Goal: Transaction & Acquisition: Book appointment/travel/reservation

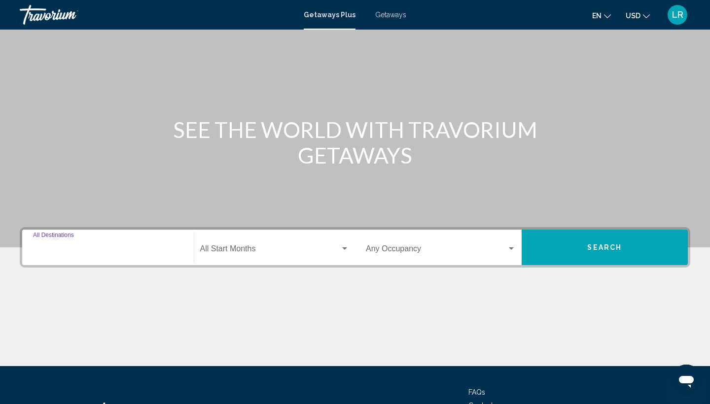
click at [121, 250] on input "Destination All Destinations" at bounding box center [108, 250] width 150 height 9
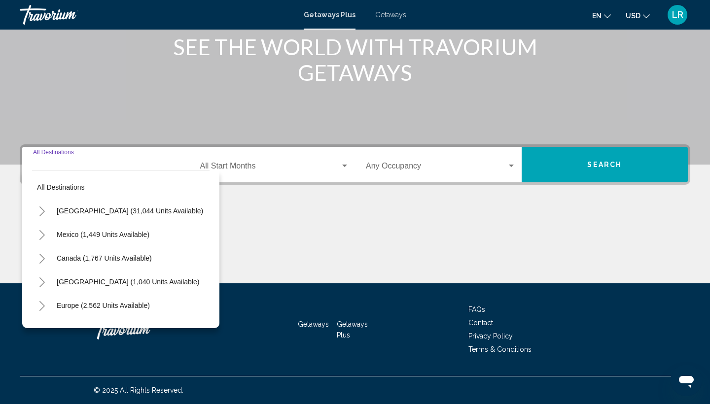
click at [40, 212] on icon "Toggle United States (31,044 units available)" at bounding box center [41, 211] width 7 height 10
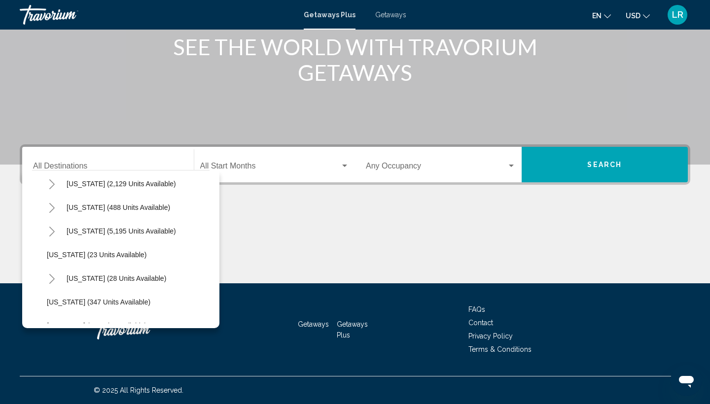
scroll to position [98, 0]
click at [51, 229] on icon "Toggle Florida (5,195 units available)" at bounding box center [51, 232] width 7 height 10
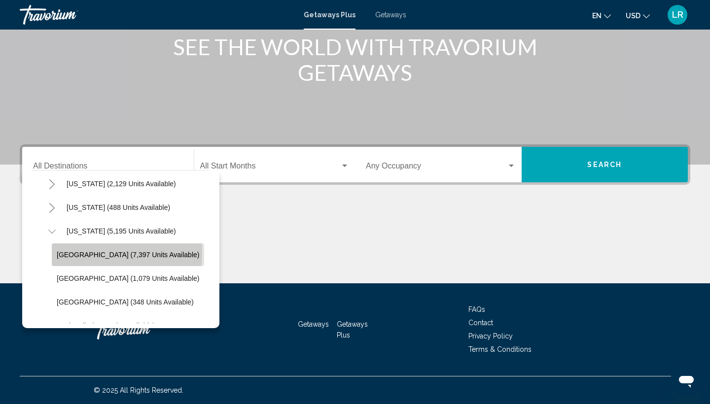
click at [64, 253] on span "[GEOGRAPHIC_DATA] (7,397 units available)" at bounding box center [128, 255] width 142 height 8
type input "**********"
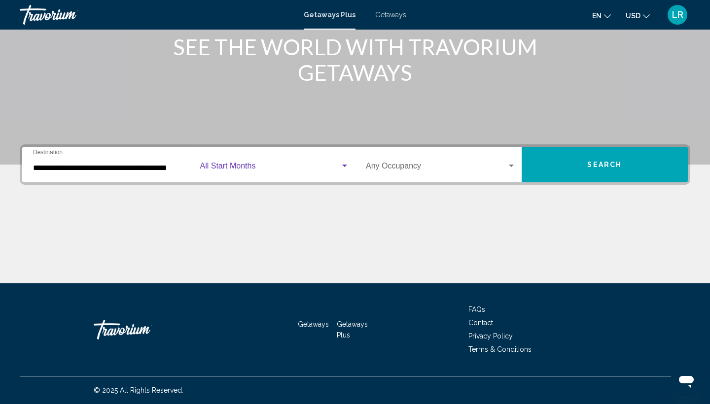
click at [240, 166] on span "Search widget" at bounding box center [270, 168] width 140 height 9
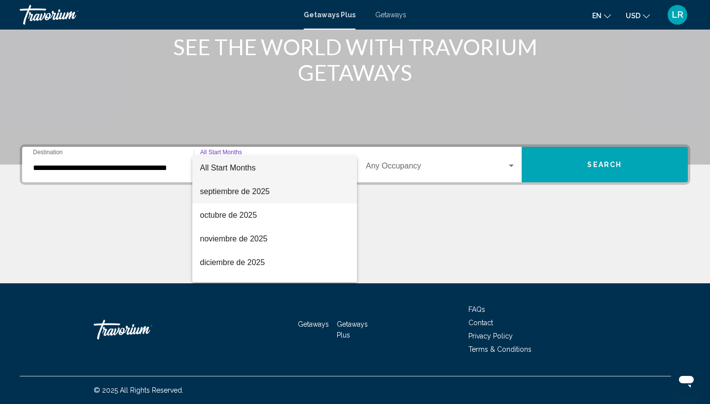
scroll to position [0, 0]
click at [264, 190] on span "septiembre de 2025" at bounding box center [274, 192] width 149 height 24
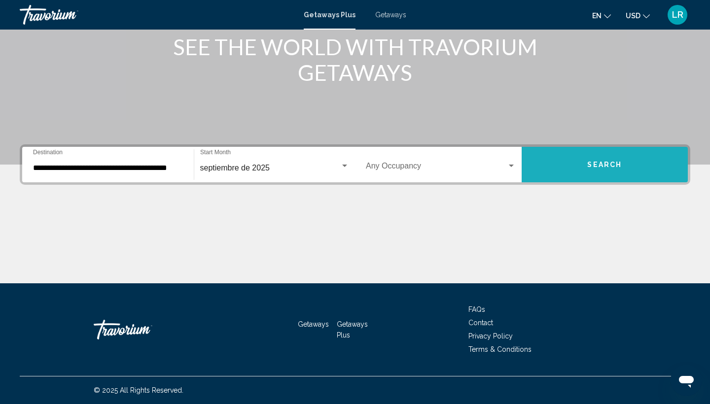
click at [554, 174] on button "Search" at bounding box center [604, 164] width 167 height 35
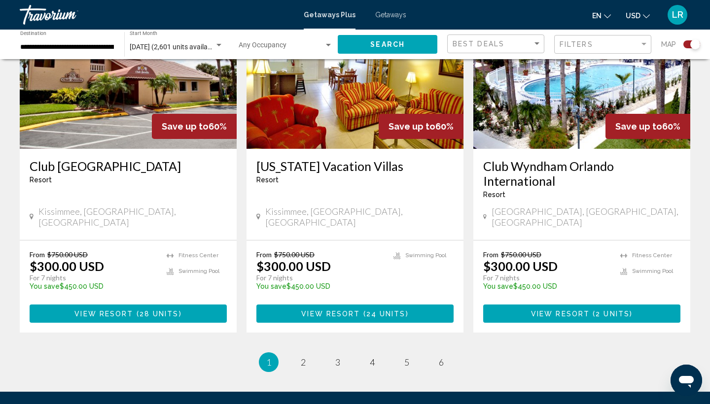
scroll to position [1533, 0]
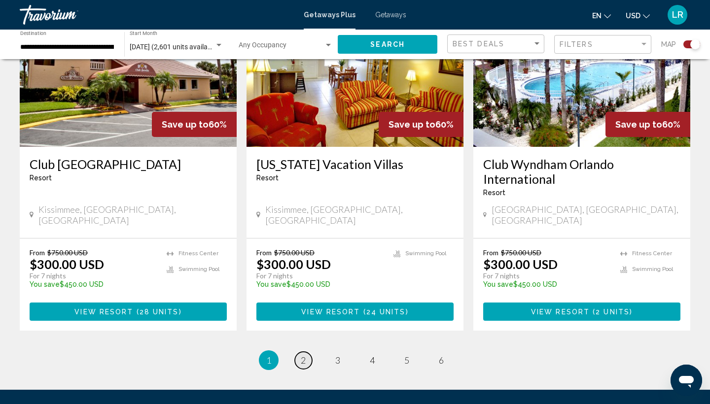
click at [301, 355] on span "2" at bounding box center [303, 360] width 5 height 11
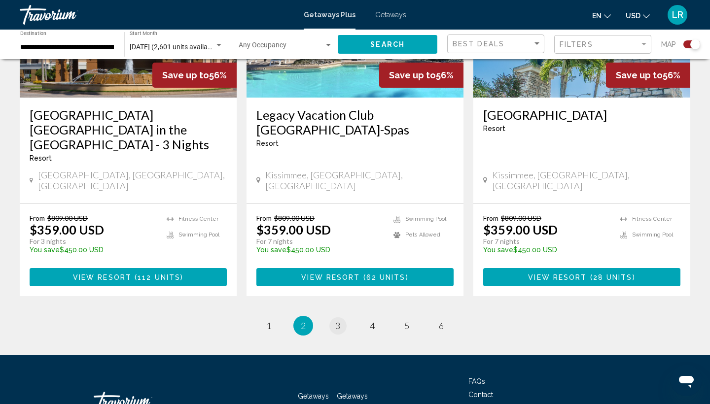
scroll to position [1567, 0]
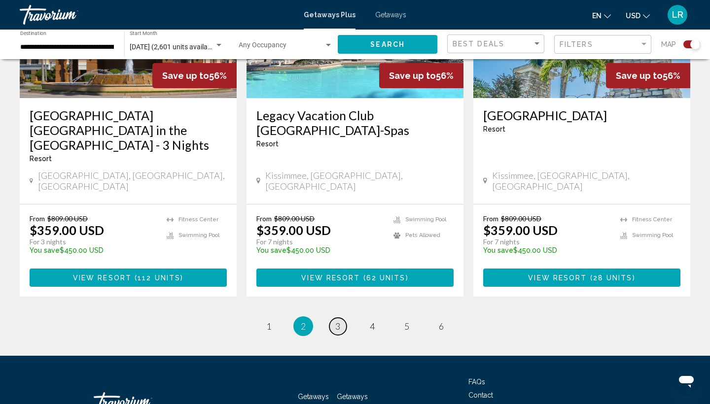
click at [345, 318] on link "page 3" at bounding box center [337, 326] width 17 height 17
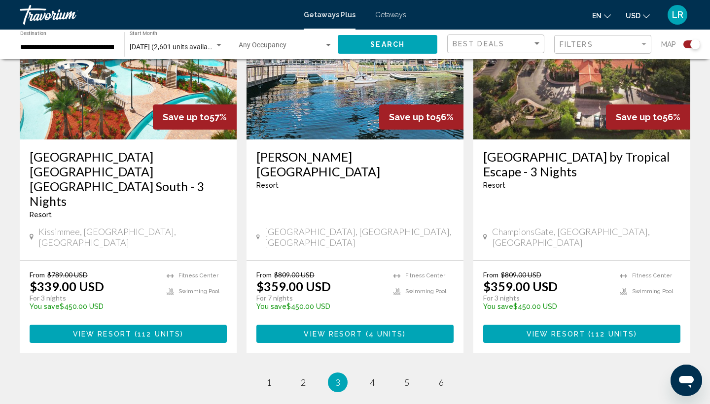
scroll to position [1538, 0]
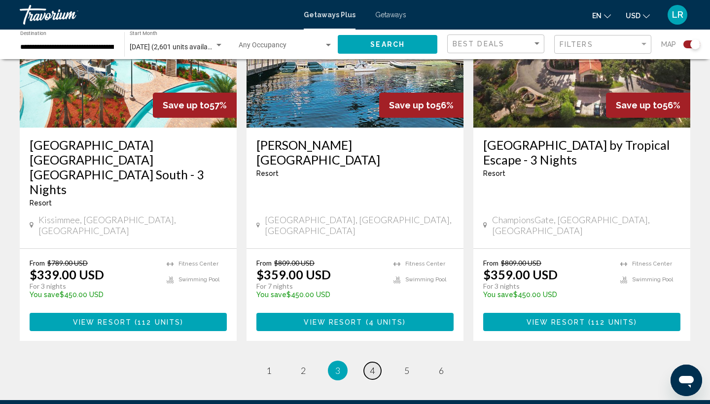
click at [372, 365] on span "4" at bounding box center [372, 370] width 5 height 11
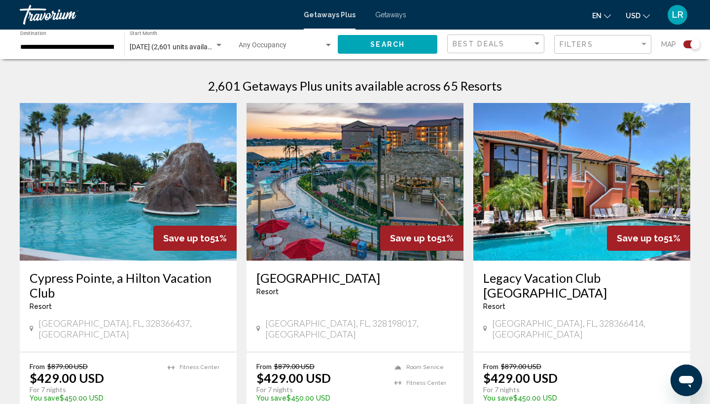
scroll to position [299, 0]
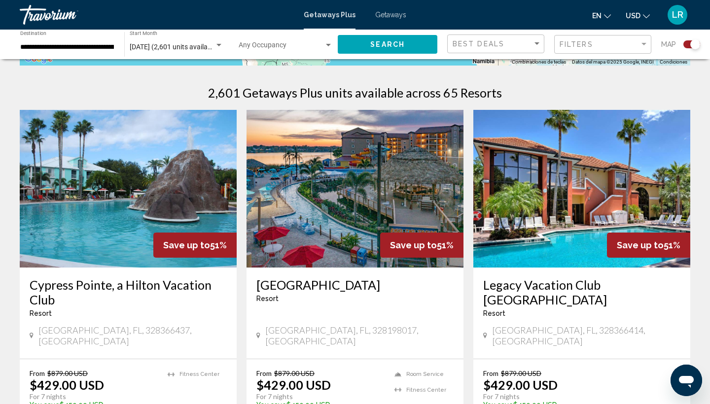
click at [284, 52] on div "Occupancy Any Occupancy" at bounding box center [285, 44] width 94 height 27
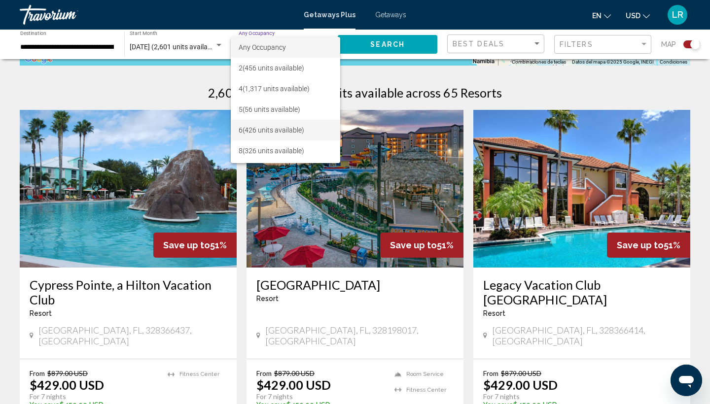
click at [278, 130] on span "6 (426 units available)" at bounding box center [285, 130] width 94 height 21
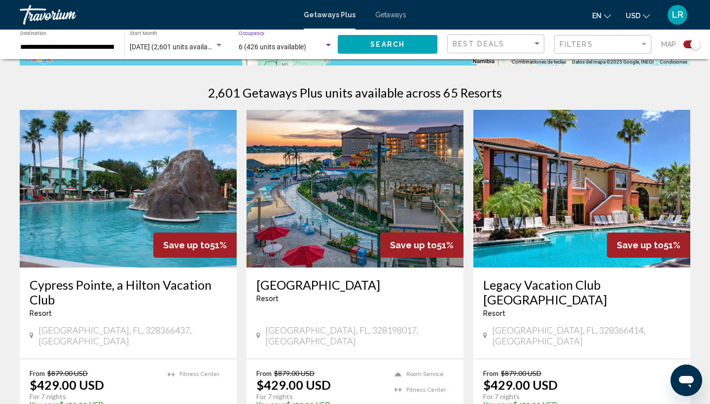
click at [365, 45] on button "Search" at bounding box center [388, 44] width 100 height 18
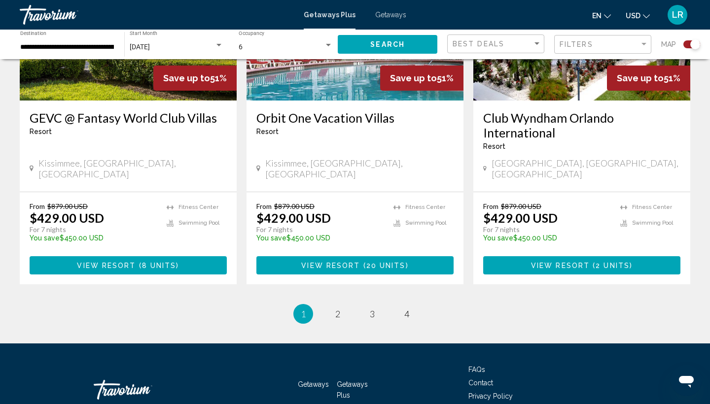
scroll to position [1544, 0]
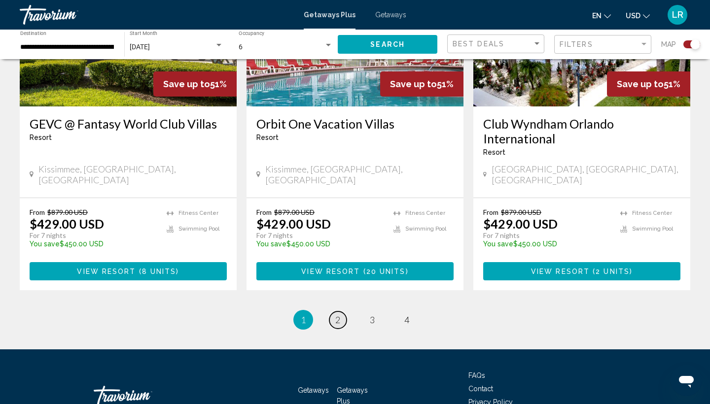
click at [344, 311] on link "page 2" at bounding box center [337, 319] width 17 height 17
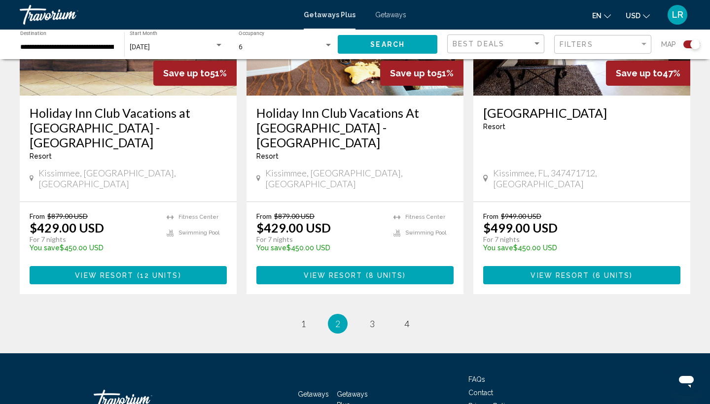
scroll to position [1542, 0]
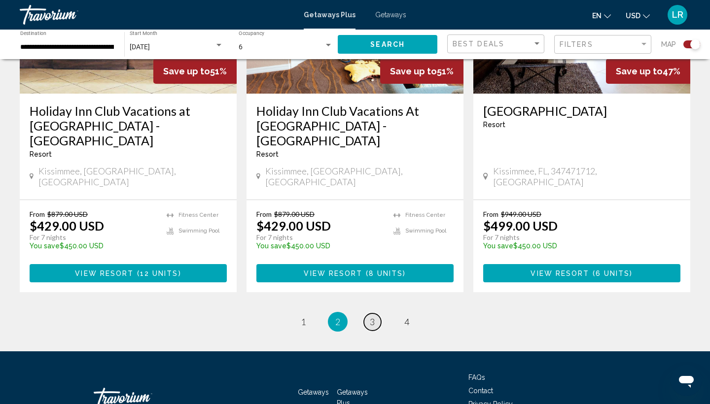
click at [374, 316] on span "3" at bounding box center [372, 321] width 5 height 11
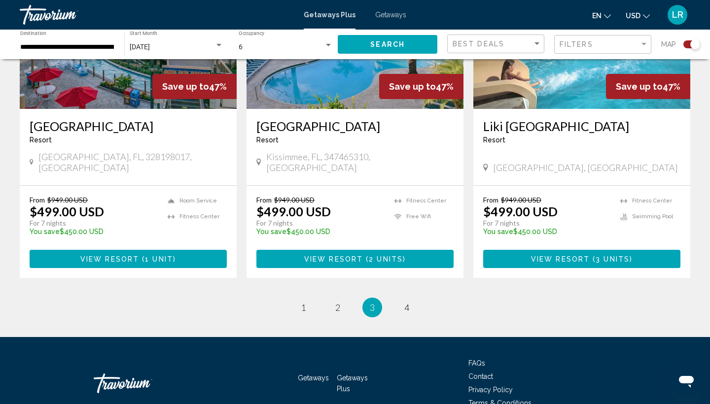
scroll to position [1528, 0]
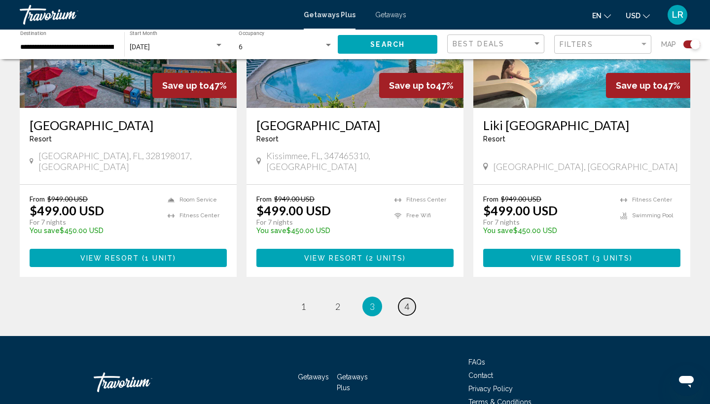
click at [411, 298] on link "page 4" at bounding box center [406, 306] width 17 height 17
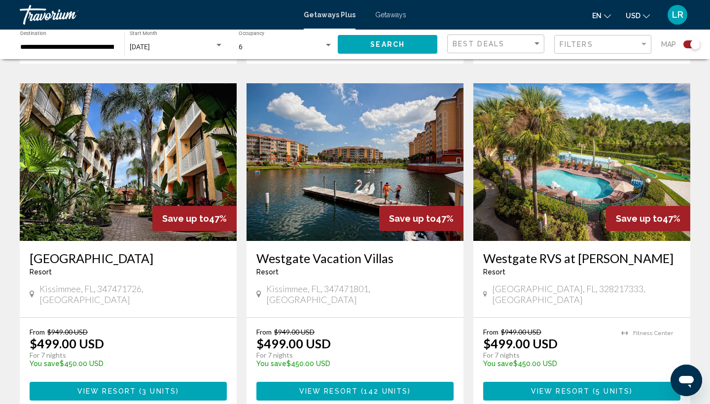
scroll to position [700, 0]
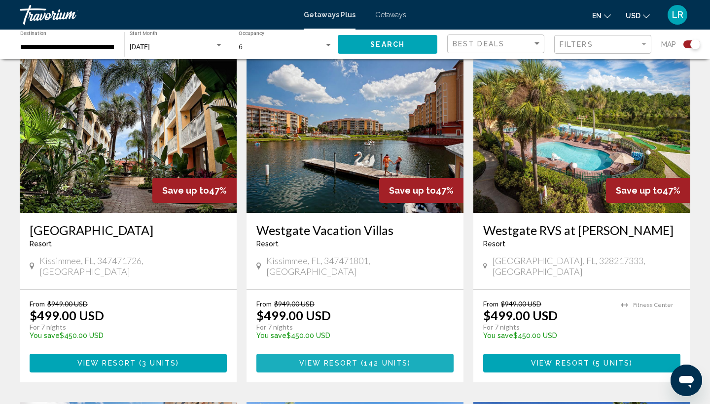
click at [398, 360] on span "142 units" at bounding box center [386, 364] width 44 height 8
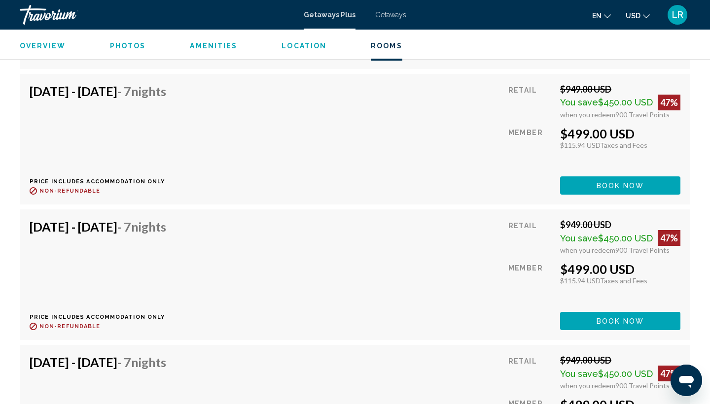
scroll to position [2751, 0]
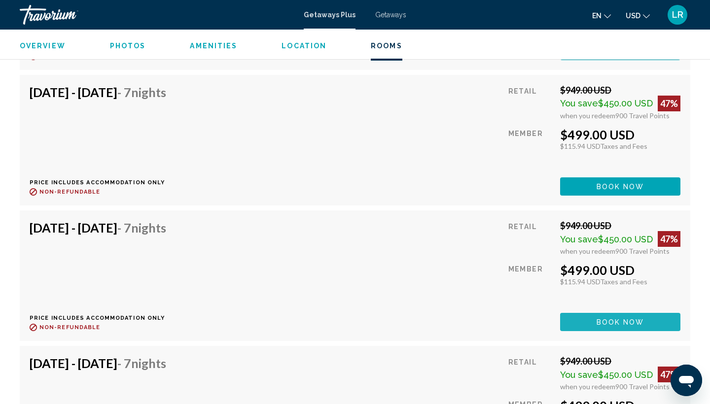
click at [616, 313] on button "Book now" at bounding box center [620, 322] width 120 height 18
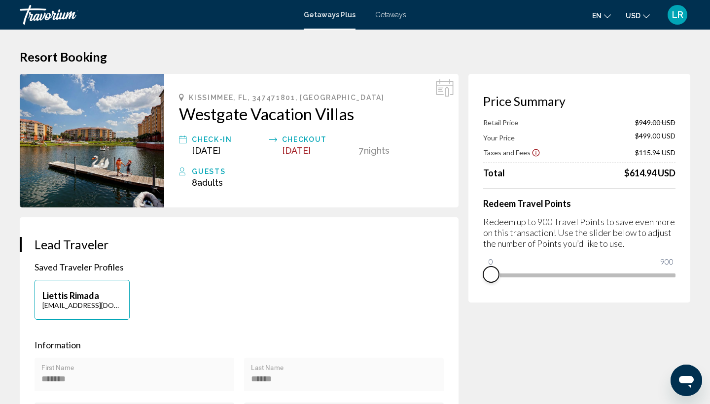
drag, startPoint x: 664, startPoint y: 289, endPoint x: 477, endPoint y: 298, distance: 187.0
click at [477, 298] on div "Price Summary Retail Price $949.00 USD Your Price $499.00 USD Taxes and Fees $1…" at bounding box center [579, 188] width 222 height 229
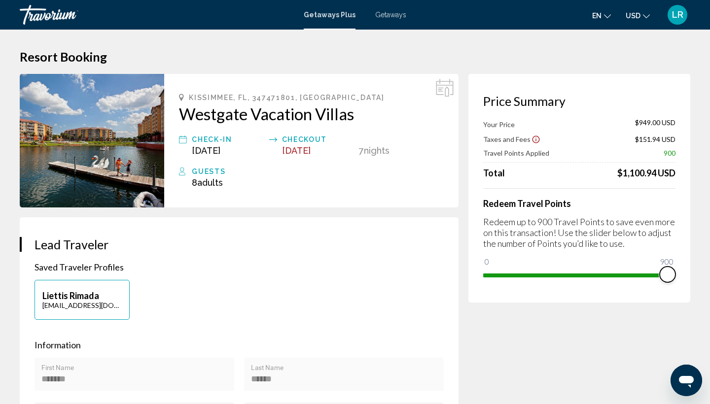
drag, startPoint x: 486, startPoint y: 264, endPoint x: 687, endPoint y: 264, distance: 200.5
click at [687, 264] on div "Price Summary Your Price $949.00 USD Taxes and Fees $151.94 USD Travel Points A…" at bounding box center [579, 188] width 222 height 229
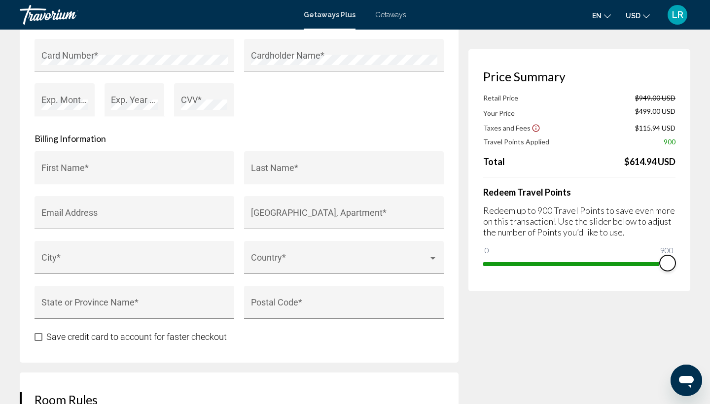
scroll to position [922, 0]
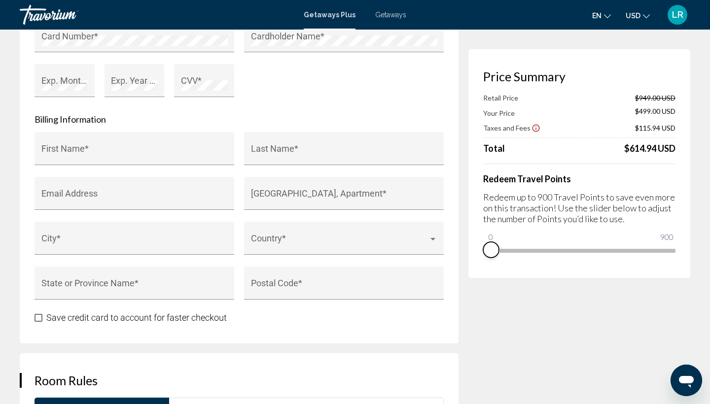
drag, startPoint x: 665, startPoint y: 267, endPoint x: 447, endPoint y: 302, distance: 220.7
click at [447, 302] on div "**********" at bounding box center [355, 136] width 670 height 1968
drag, startPoint x: 493, startPoint y: 238, endPoint x: 512, endPoint y: 241, distance: 19.5
click at [512, 249] on ngx-slider "0 900 111" at bounding box center [579, 250] width 192 height 2
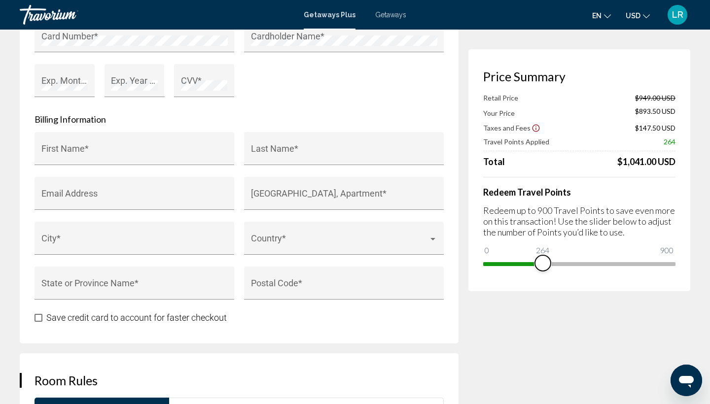
drag, startPoint x: 514, startPoint y: 263, endPoint x: 547, endPoint y: 270, distance: 33.7
click at [547, 270] on span "Main content" at bounding box center [543, 263] width 16 height 16
drag, startPoint x: 540, startPoint y: 264, endPoint x: 696, endPoint y: 274, distance: 156.5
click at [696, 274] on div "**********" at bounding box center [355, 123] width 710 height 2032
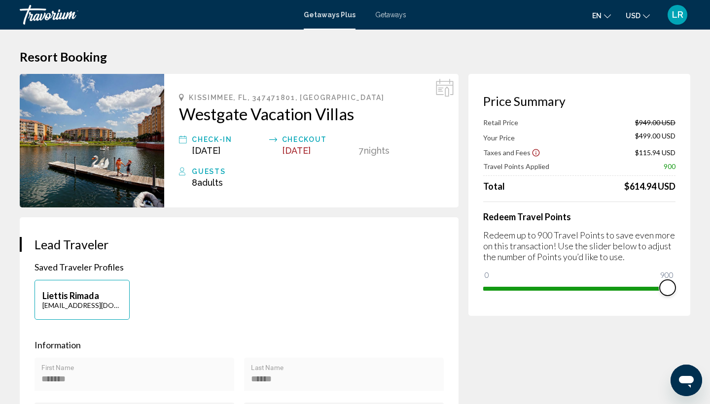
scroll to position [0, 0]
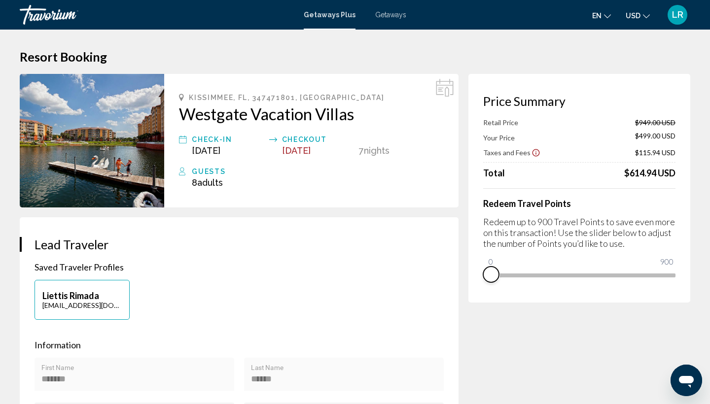
drag, startPoint x: 669, startPoint y: 291, endPoint x: 437, endPoint y: 300, distance: 232.7
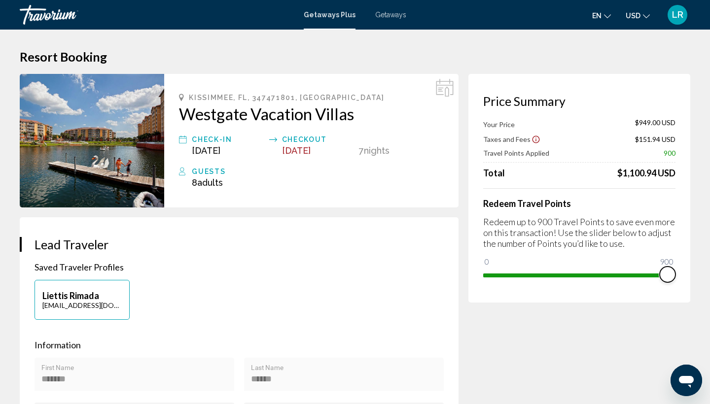
drag, startPoint x: 494, startPoint y: 265, endPoint x: 688, endPoint y: 281, distance: 194.8
click at [688, 281] on div "Price Summary Your Price $949.00 USD Taxes and Fees $151.94 USD Travel Points A…" at bounding box center [579, 188] width 222 height 229
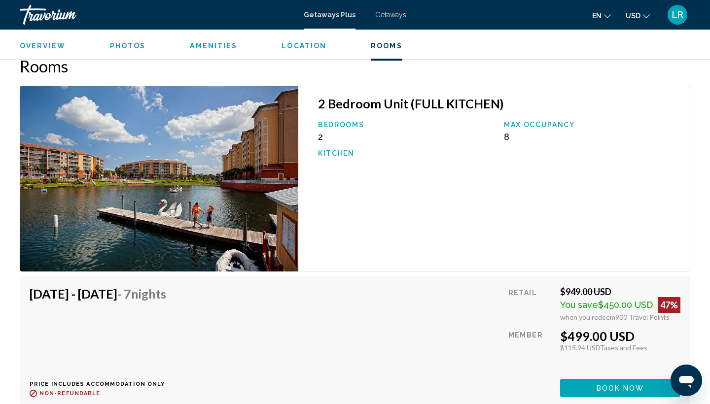
scroll to position [1466, 0]
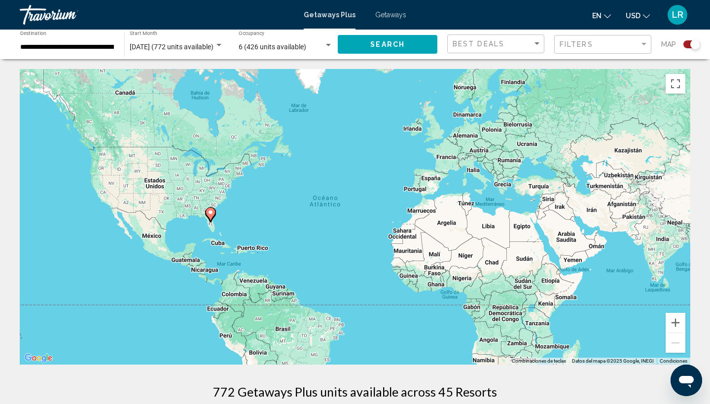
click at [680, 22] on div "LR" at bounding box center [677, 15] width 20 height 20
